Goal: Book appointment/travel/reservation

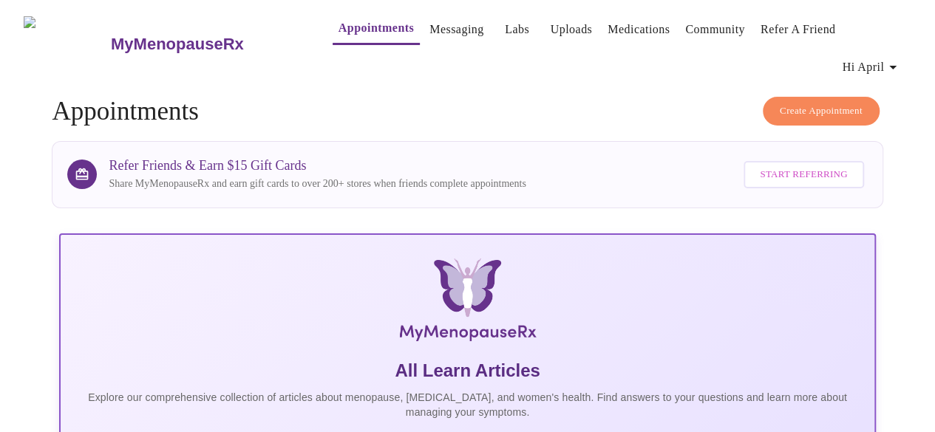
scroll to position [1, 0]
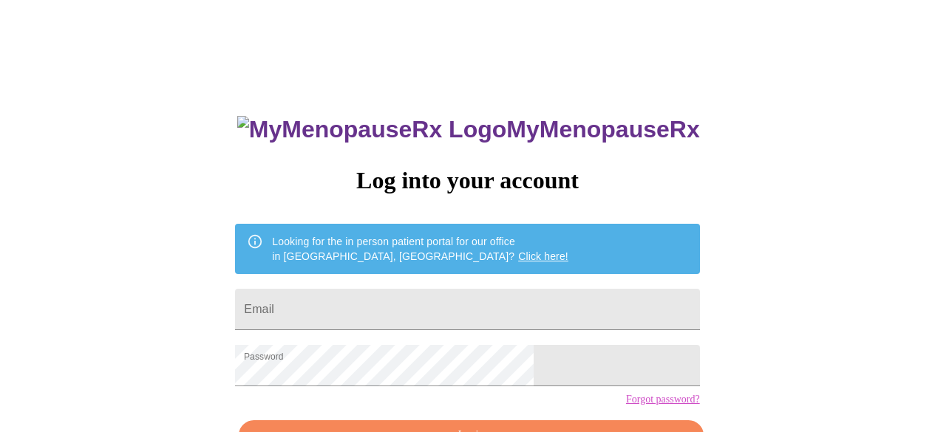
scroll to position [93, 0]
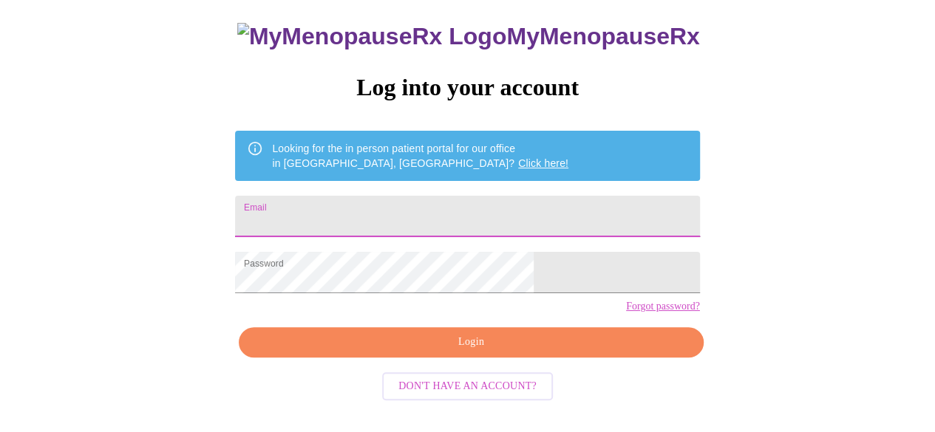
click at [402, 214] on input "Email" at bounding box center [467, 216] width 464 height 41
click at [384, 209] on input "Email" at bounding box center [467, 216] width 464 height 41
type input "[EMAIL_ADDRESS][DOMAIN_NAME]"
click at [401, 352] on span "Login" at bounding box center [471, 342] width 430 height 18
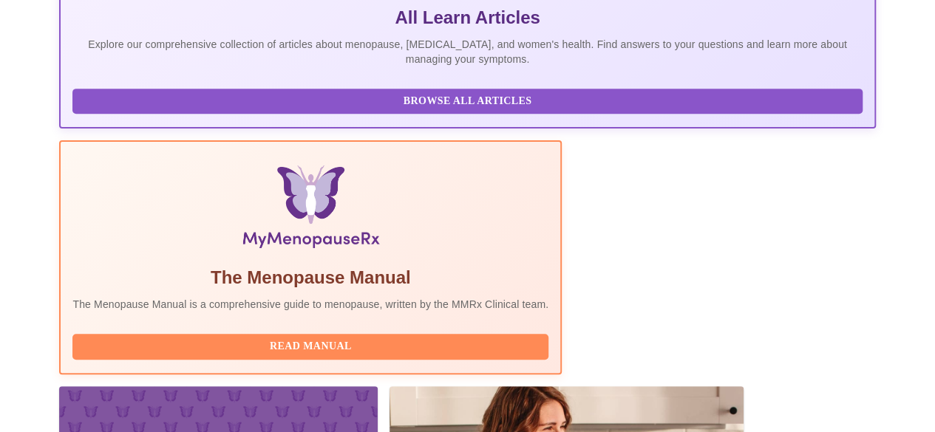
scroll to position [376, 0]
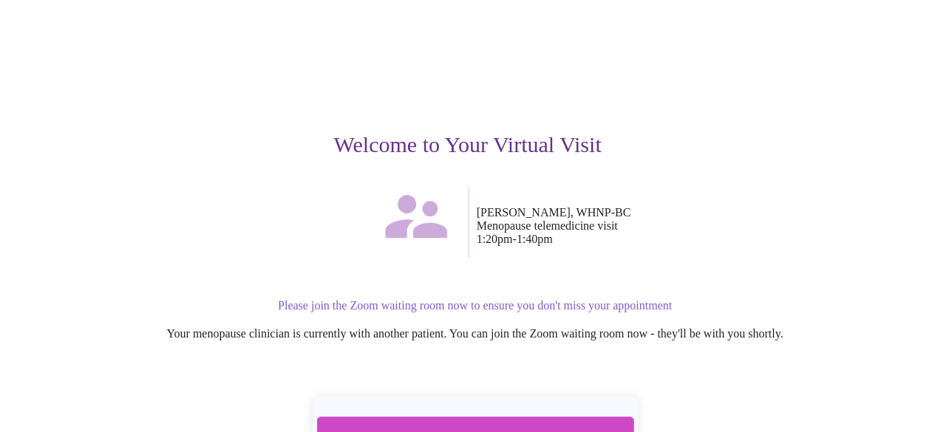
scroll to position [183, 0]
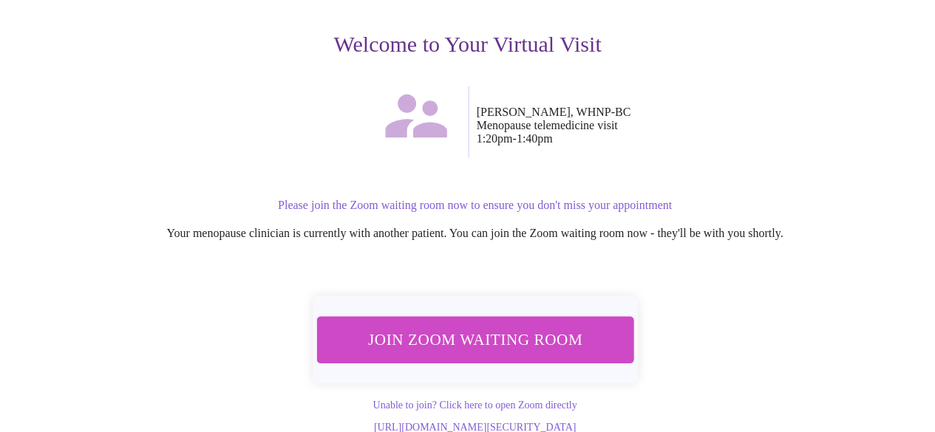
click at [519, 326] on span "Join Zoom Waiting Room" at bounding box center [475, 339] width 279 height 27
